Goal: Find specific page/section: Find specific page/section

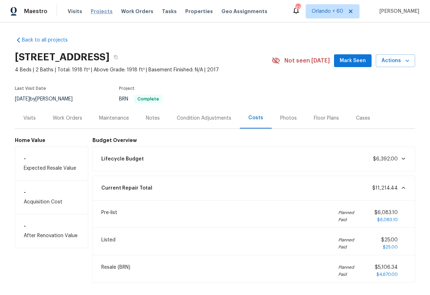
click at [102, 13] on span "Projects" at bounding box center [102, 11] width 22 height 7
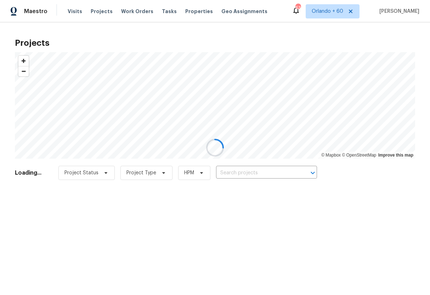
click at [257, 173] on div at bounding box center [215, 147] width 430 height 295
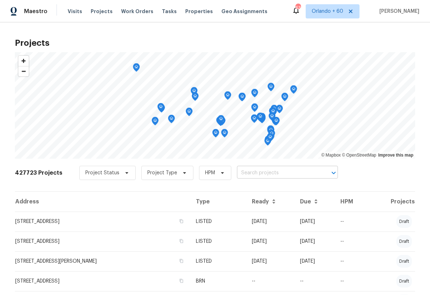
click at [248, 171] on input "text" at bounding box center [277, 172] width 81 height 11
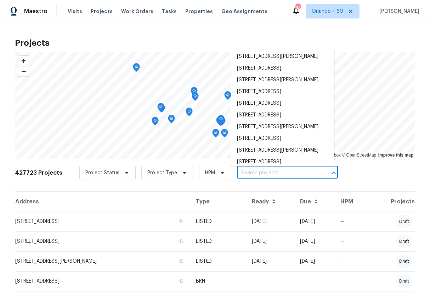
paste input "[STREET_ADDRESS]"
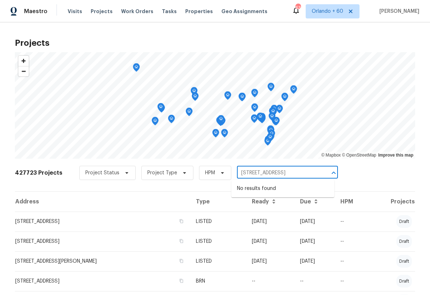
drag, startPoint x: 313, startPoint y: 172, endPoint x: 269, endPoint y: 172, distance: 44.3
click at [268, 172] on div "[STREET_ADDRESS] ​" at bounding box center [287, 172] width 101 height 11
drag, startPoint x: 269, startPoint y: 172, endPoint x: 359, endPoint y: 185, distance: 90.6
click at [359, 185] on div "427723 Projects Project Status Project Type HPM [STREET_ADDRESS] ​" at bounding box center [215, 177] width 401 height 28
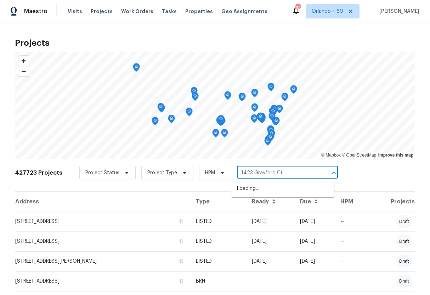
type input "1423 Grayford Ct"
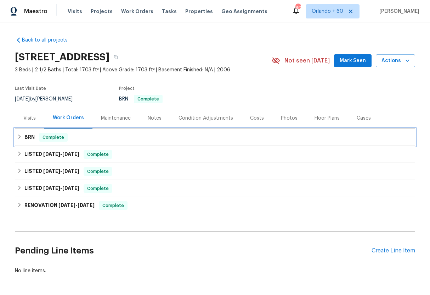
click at [23, 139] on div "BRN Complete" at bounding box center [215, 137] width 396 height 9
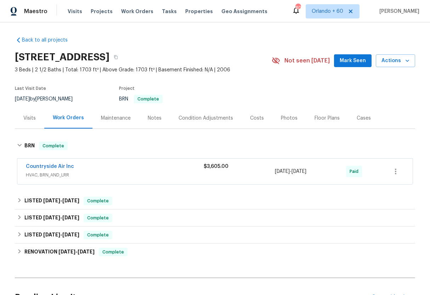
click at [251, 122] on div "Costs" at bounding box center [257, 117] width 31 height 21
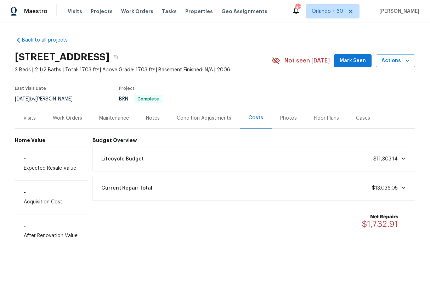
click at [199, 161] on div "Lifecycle Budget $11,303.14" at bounding box center [254, 159] width 314 height 16
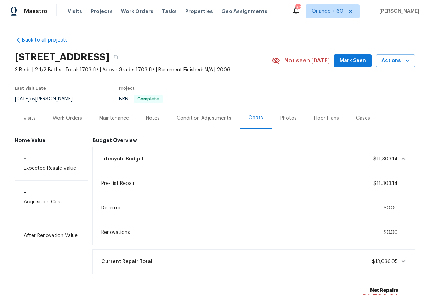
click at [199, 161] on div "Lifecycle Budget $11,303.14" at bounding box center [254, 159] width 314 height 16
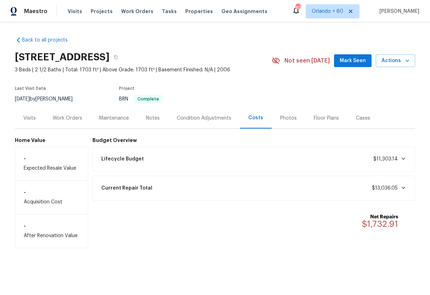
click at [198, 189] on div "Current Repair Total $13,036.05" at bounding box center [254, 188] width 314 height 16
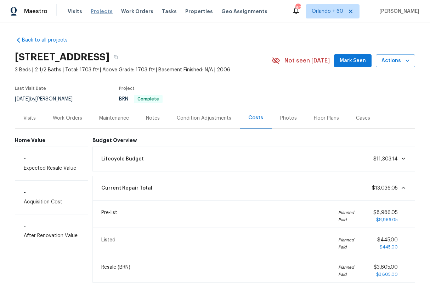
click at [100, 11] on span "Projects" at bounding box center [102, 11] width 22 height 7
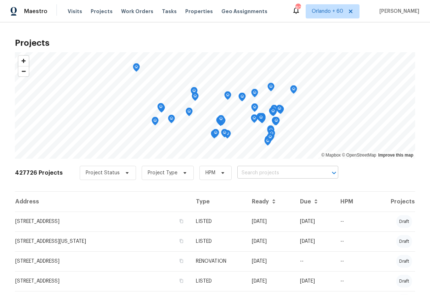
click at [241, 172] on input "text" at bounding box center [277, 172] width 81 height 11
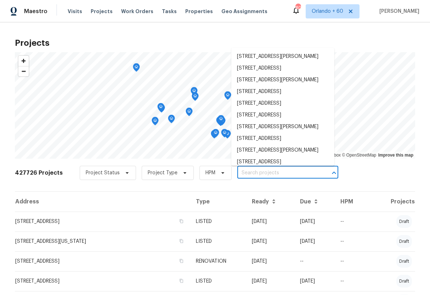
paste input "3401 Park Shadow Ln, Deer Park, TX 77536"
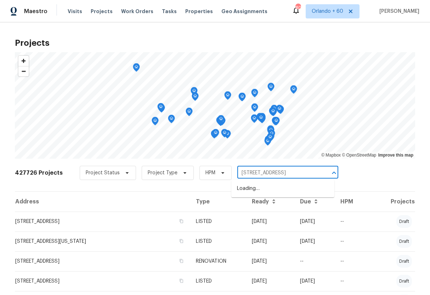
scroll to position [0, 20]
type input "3401 Park Shadow Ln, Deer Park, TX 77536"
click at [264, 191] on li "3401 Park Shadow Ln, Deer Park, TX 77536" at bounding box center [282, 189] width 103 height 12
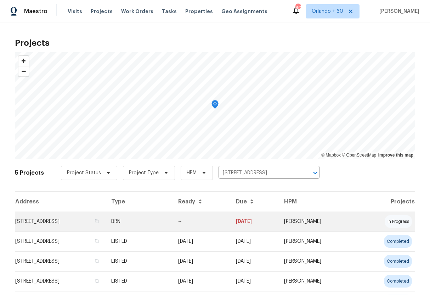
click at [52, 220] on td "3401 Park Shadow Ln, Deer Park, TX 77536" at bounding box center [60, 221] width 91 height 20
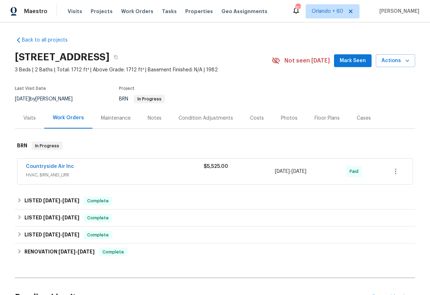
click at [253, 116] on div "Costs" at bounding box center [257, 117] width 14 height 7
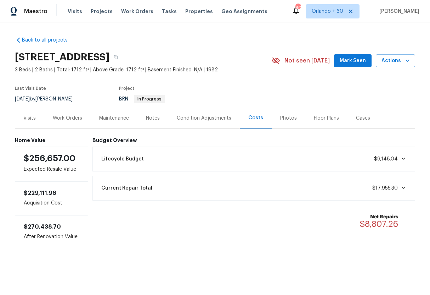
click at [169, 195] on div "Current Repair Total $17,955.30" at bounding box center [254, 188] width 314 height 16
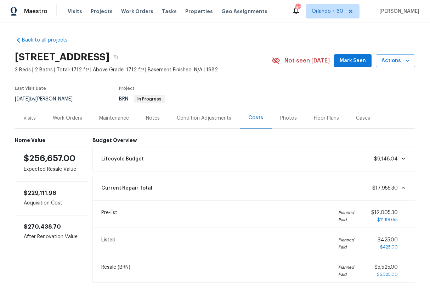
scroll to position [67, 0]
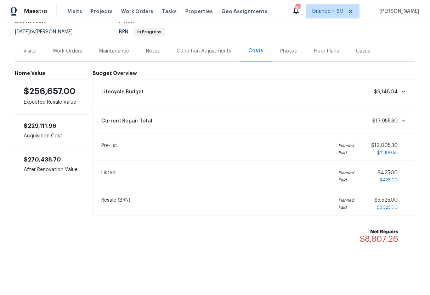
click at [73, 51] on div "Work Orders" at bounding box center [67, 50] width 29 height 7
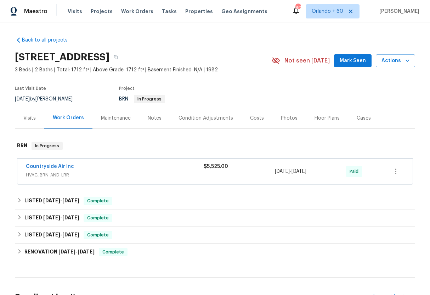
drag, startPoint x: 56, startPoint y: 36, endPoint x: 53, endPoint y: 39, distance: 4.5
click at [55, 37] on div "Back to all projects 3401 Park Shadow Ln, Deer Park, TX 77536 3 Beds | 2 Baths …" at bounding box center [215, 209] width 401 height 357
click at [102, 9] on span "Projects" at bounding box center [102, 11] width 22 height 7
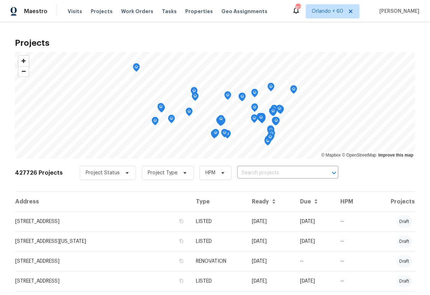
click at [280, 172] on input "text" at bounding box center [277, 172] width 81 height 11
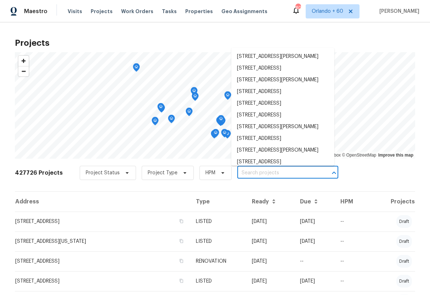
paste input "14438 Merganser Dr, Houston, TX 77047"
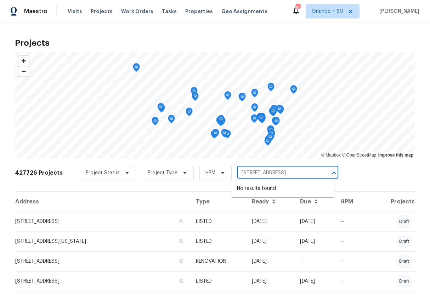
drag, startPoint x: 313, startPoint y: 173, endPoint x: 272, endPoint y: 172, distance: 41.1
click at [272, 172] on div "14438 Merganser Dr, Houston, TX 77047 ​" at bounding box center [287, 172] width 101 height 11
drag, startPoint x: 268, startPoint y: 173, endPoint x: 331, endPoint y: 178, distance: 63.3
click at [331, 178] on div "14438 Merganser Dr, Houston, TX 77047 ​" at bounding box center [287, 172] width 101 height 11
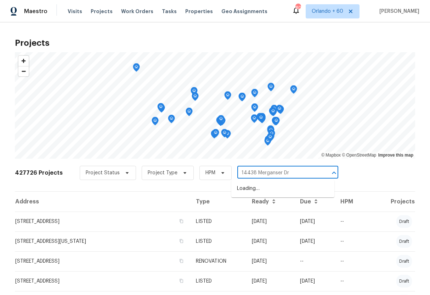
type input "14438 Merganser Dr"
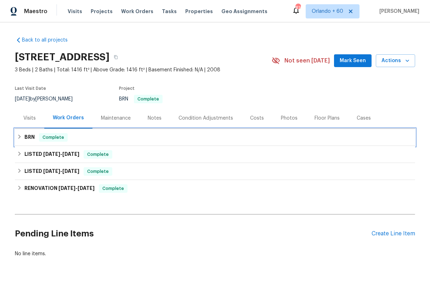
click at [33, 140] on h6 "BRN" at bounding box center [29, 137] width 10 height 9
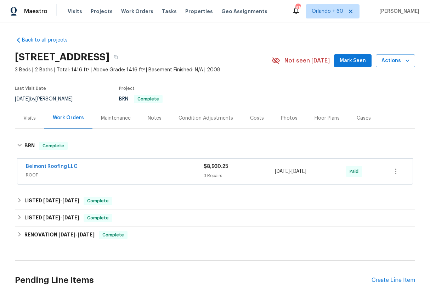
click at [252, 119] on div "Costs" at bounding box center [257, 117] width 14 height 7
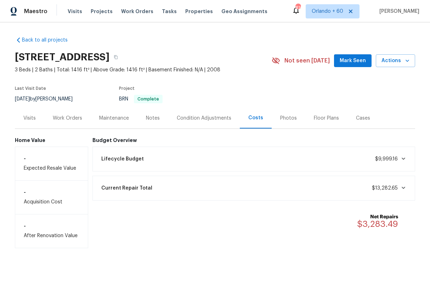
click at [215, 180] on div "Current Repair Total $13,282.65" at bounding box center [254, 188] width 314 height 16
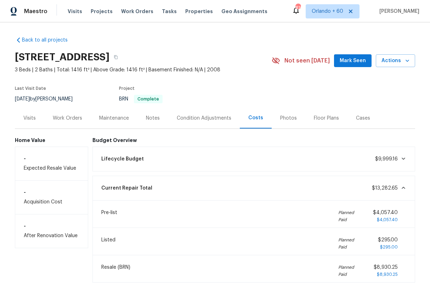
scroll to position [4, 0]
